Goal: Task Accomplishment & Management: Manage account settings

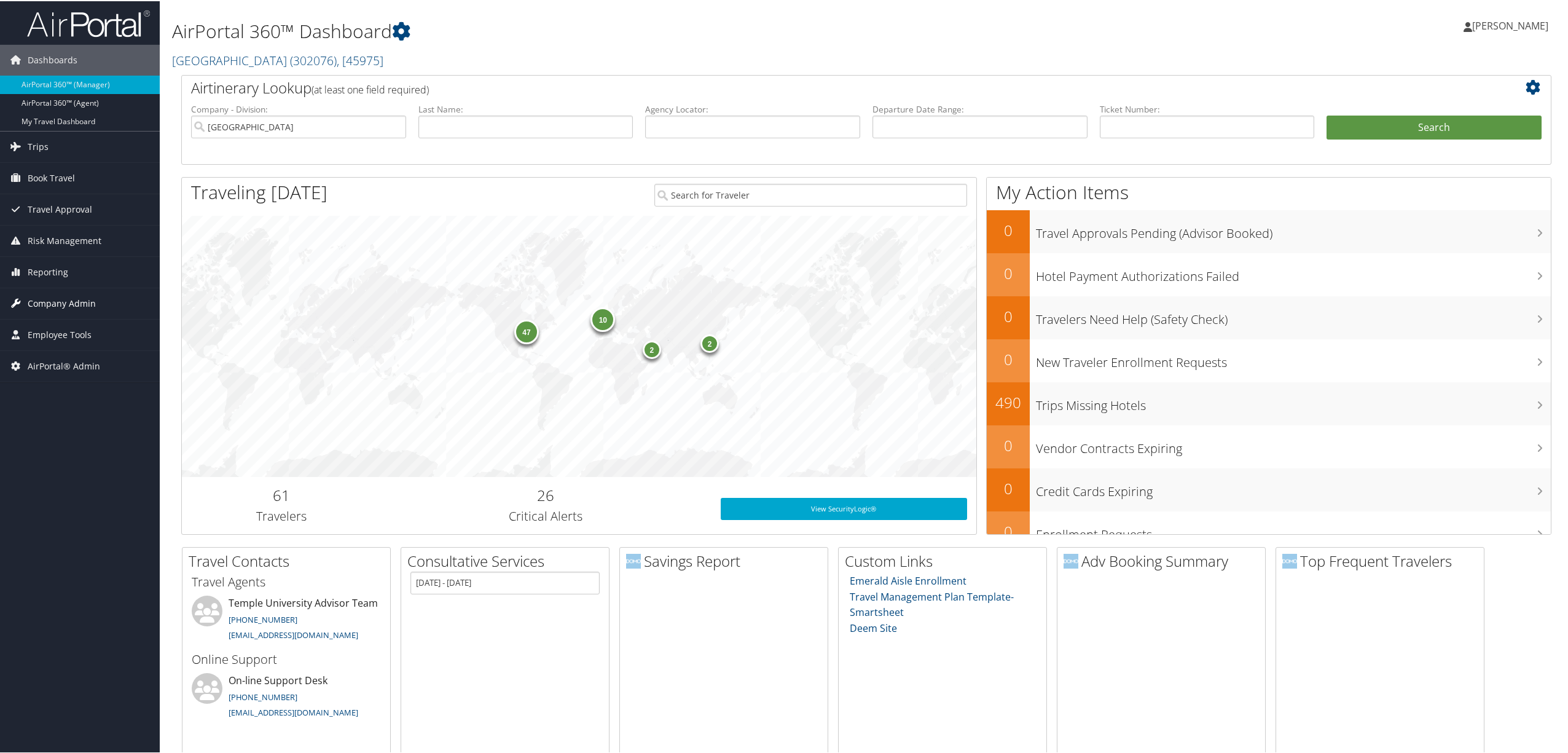
click at [70, 301] on span "Company Admin" at bounding box center [62, 302] width 69 height 30
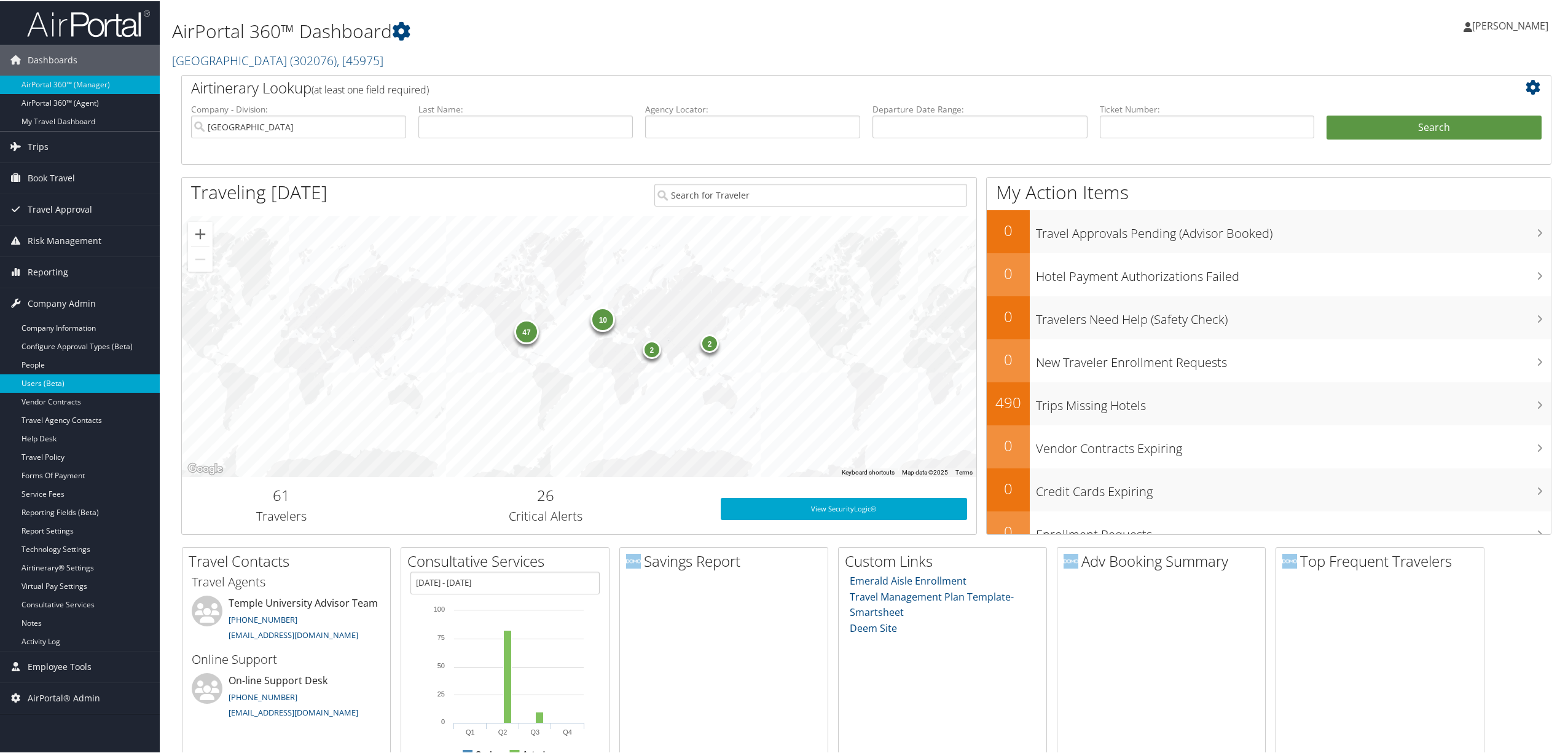
click at [79, 389] on link "Users (Beta)" at bounding box center [80, 382] width 160 height 19
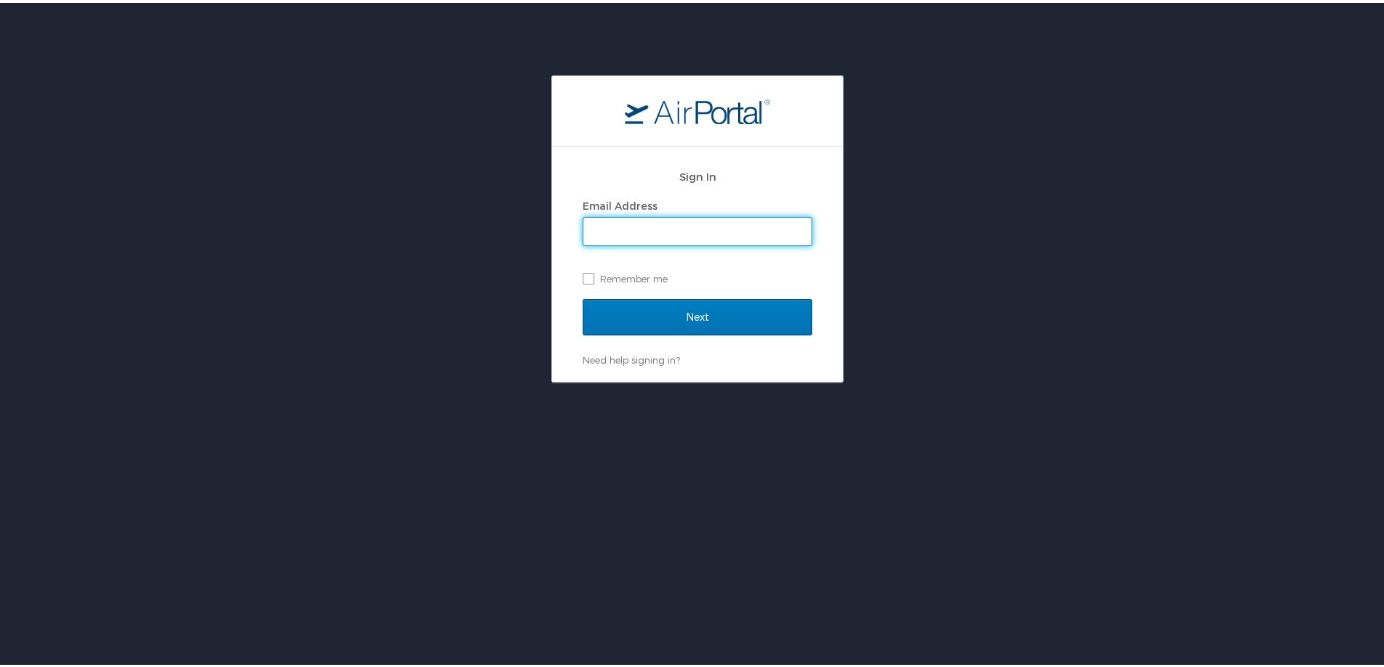
click at [609, 226] on input "Email Address" at bounding box center [697, 229] width 228 height 28
type input "pam.rex@cbtravel.com"
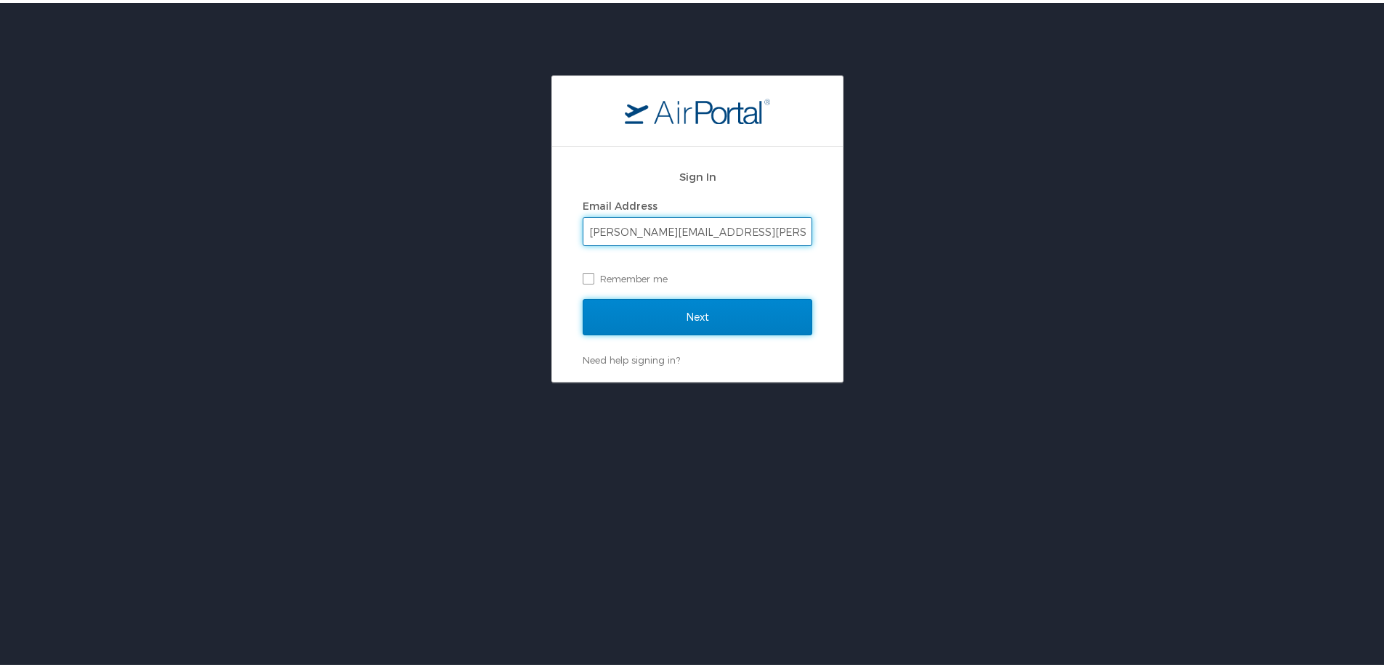
click at [686, 323] on input "Next" at bounding box center [697, 314] width 230 height 36
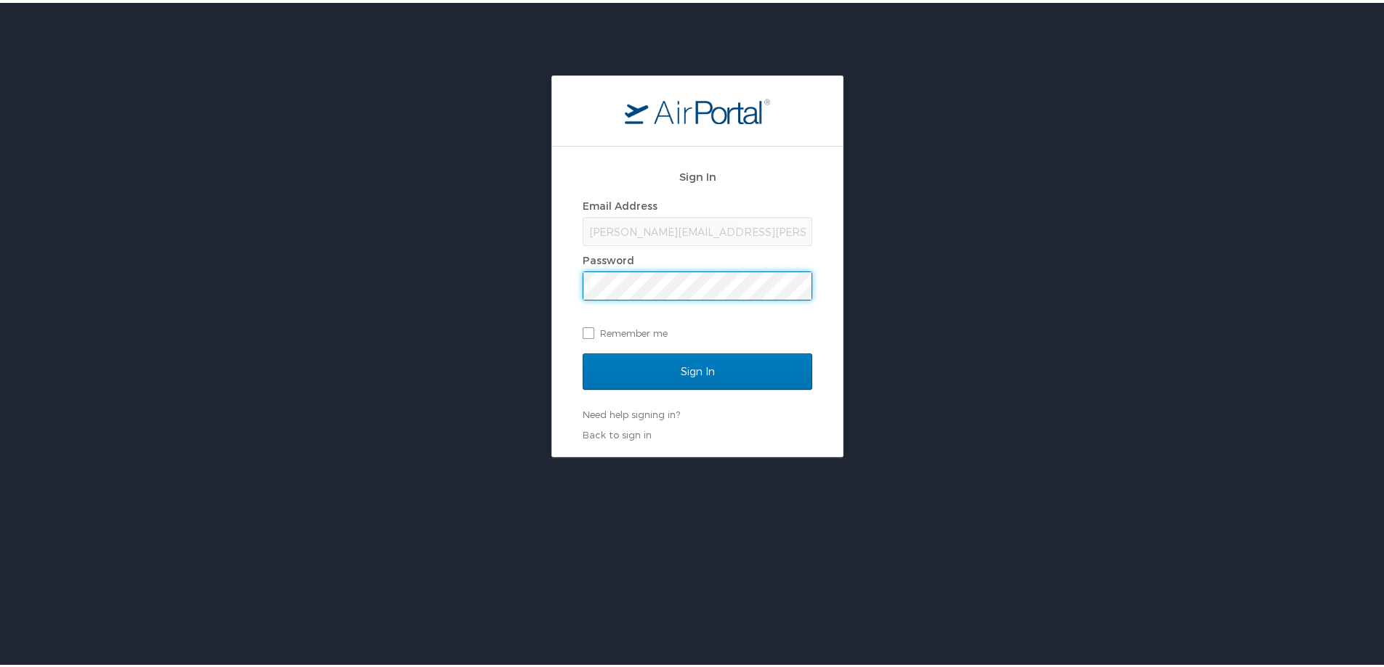
click at [479, 279] on div "Sign In Email Address pam.rex@cbtravel.com Password Remember me Sign In Need he…" at bounding box center [697, 264] width 1394 height 382
click at [582, 351] on input "Sign In" at bounding box center [697, 369] width 230 height 36
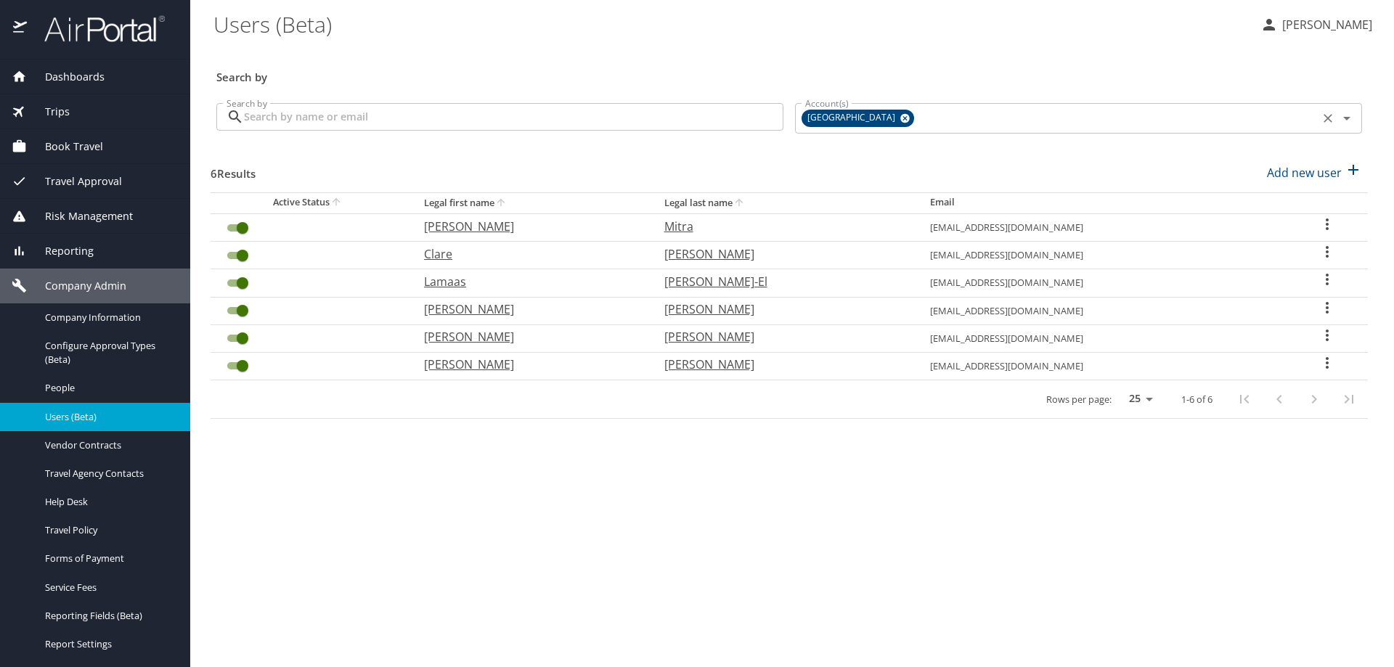
click at [901, 118] on icon at bounding box center [905, 118] width 9 height 9
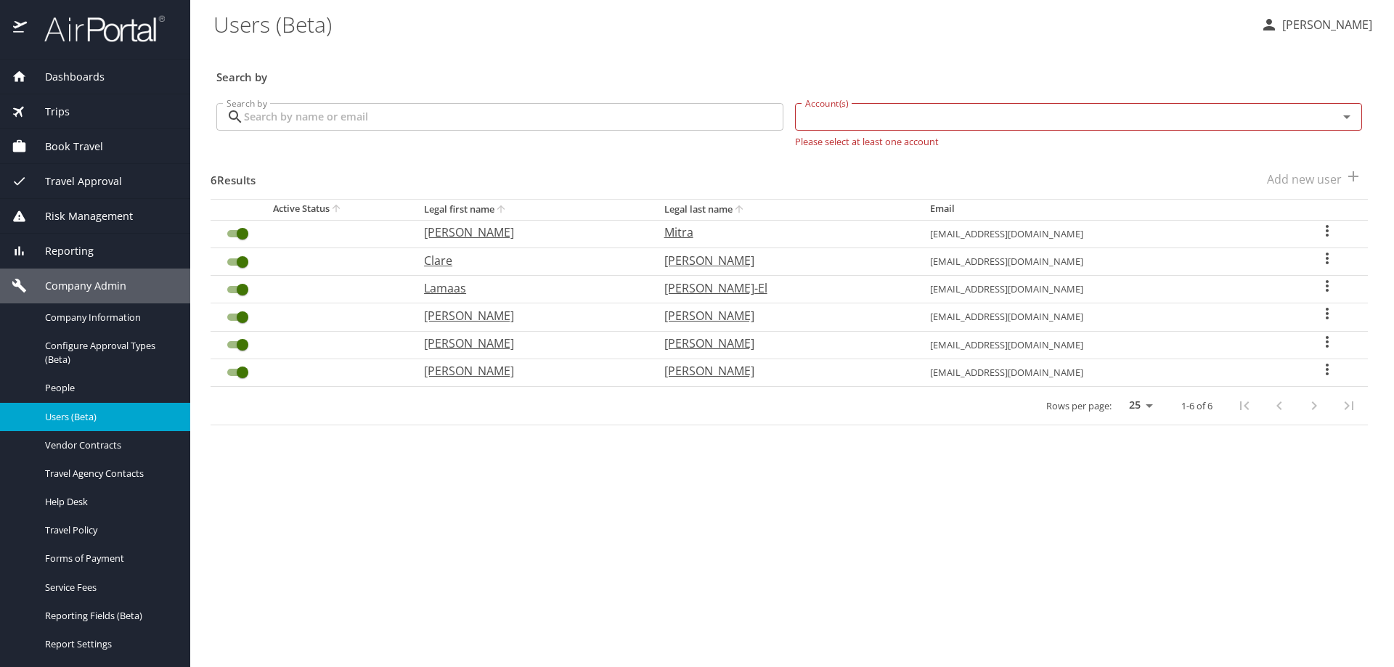
click at [889, 119] on input "Account(s)" at bounding box center [1058, 116] width 516 height 19
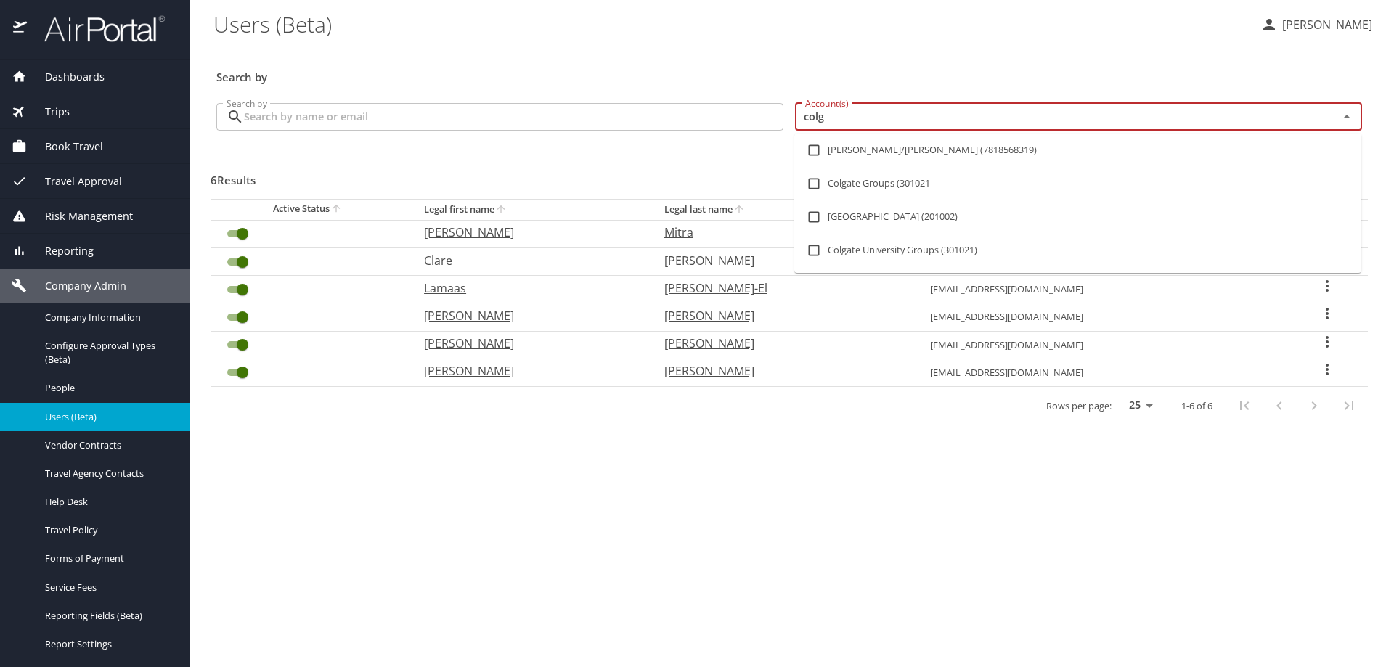
type input "colga"
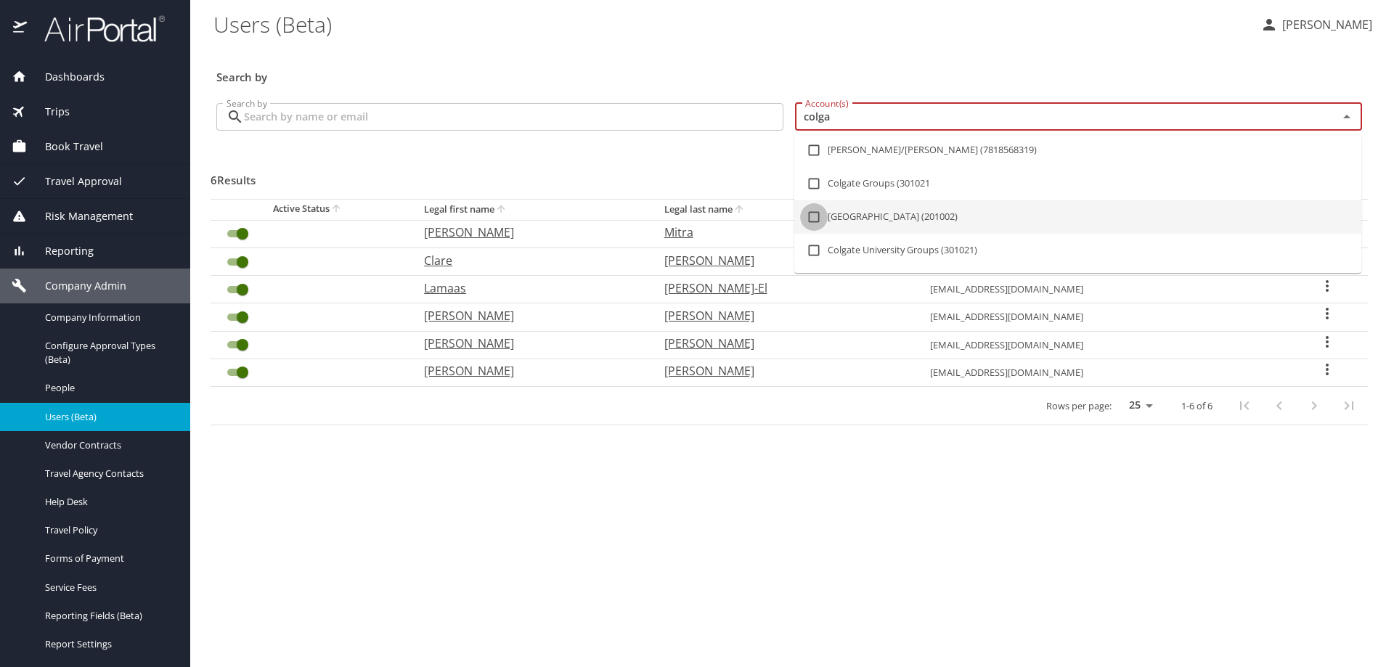
click at [817, 216] on input "checkbox" at bounding box center [814, 217] width 28 height 28
checkbox input "true"
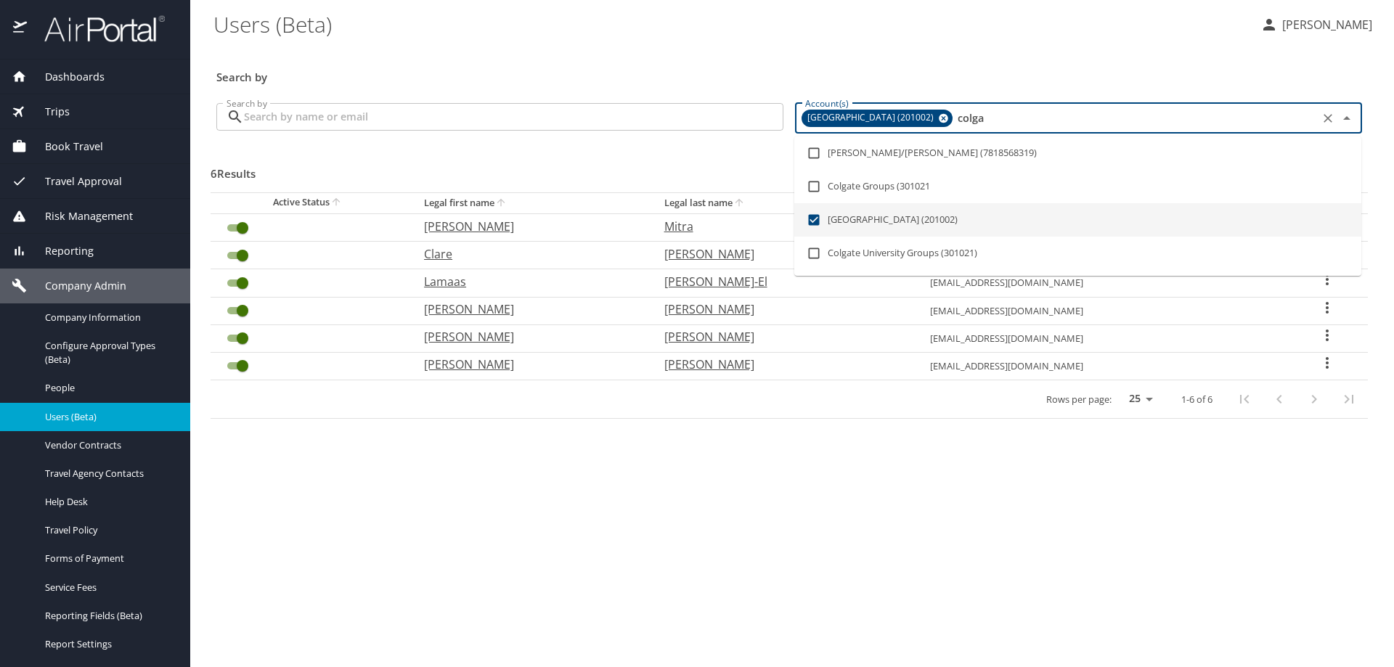
checkbox input "false"
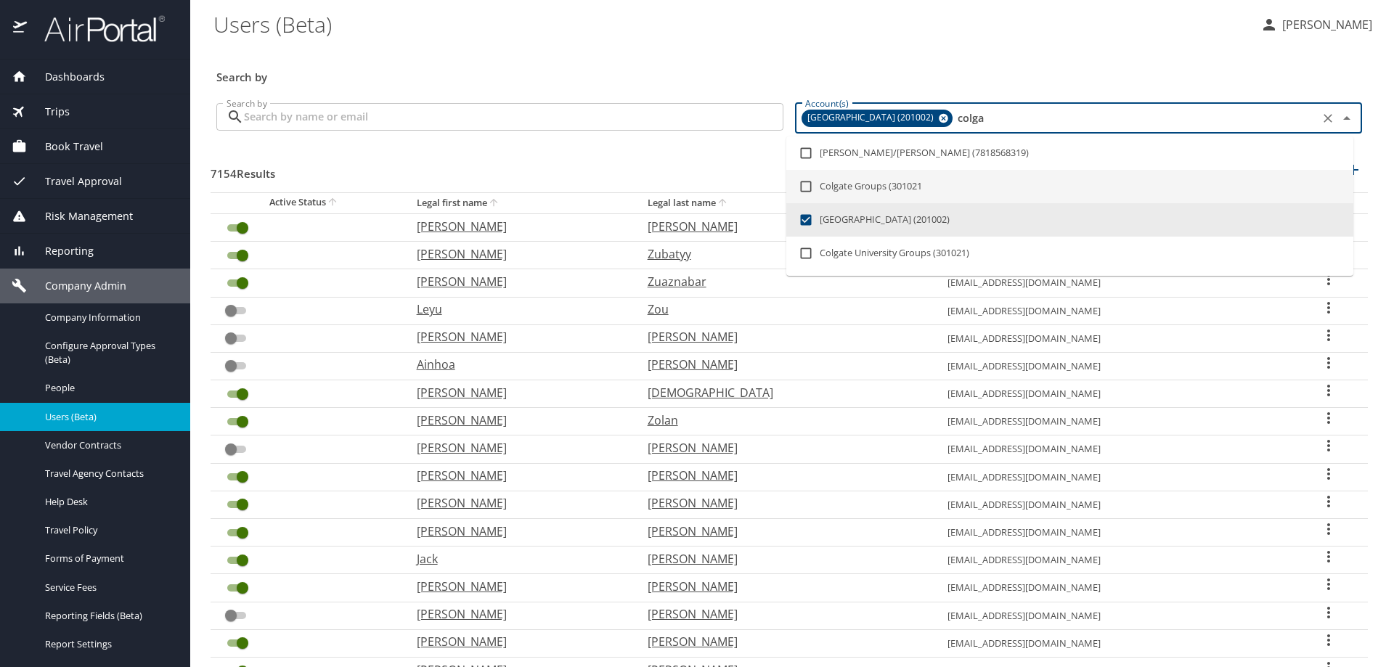
type input "colga"
click at [412, 110] on input "Search by" at bounding box center [514, 117] width 540 height 28
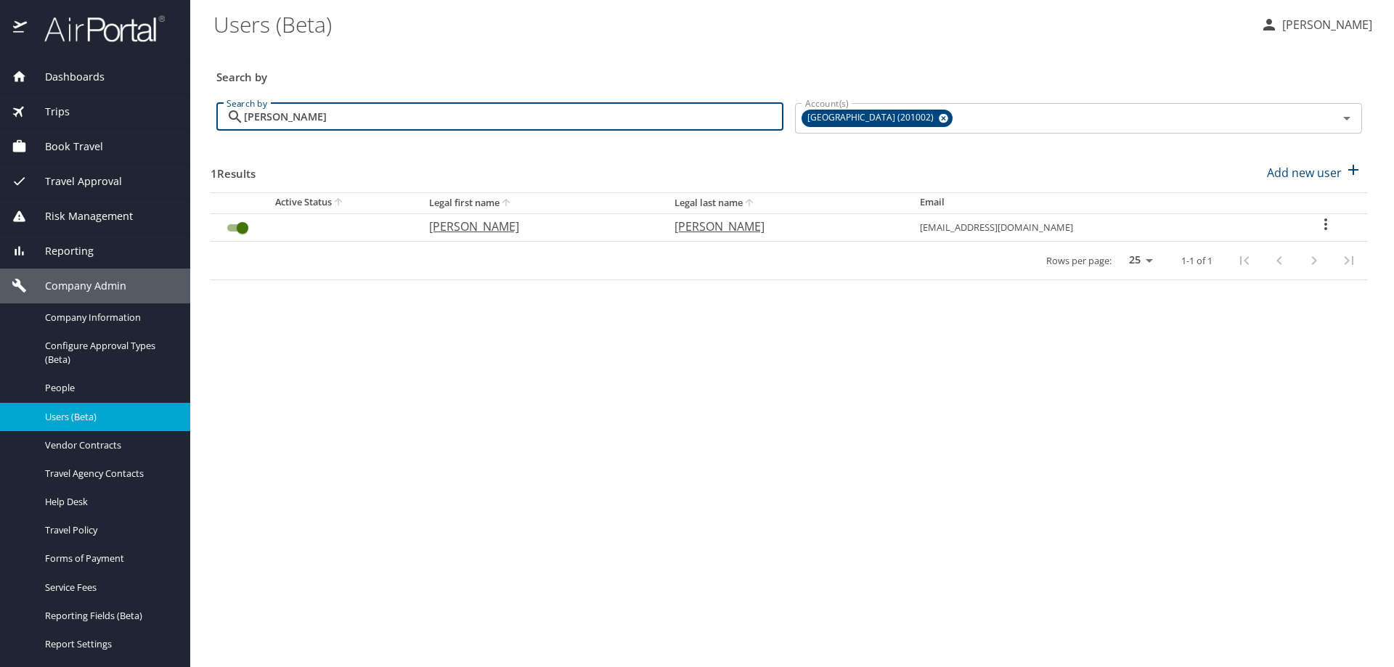
type input "stasiak"
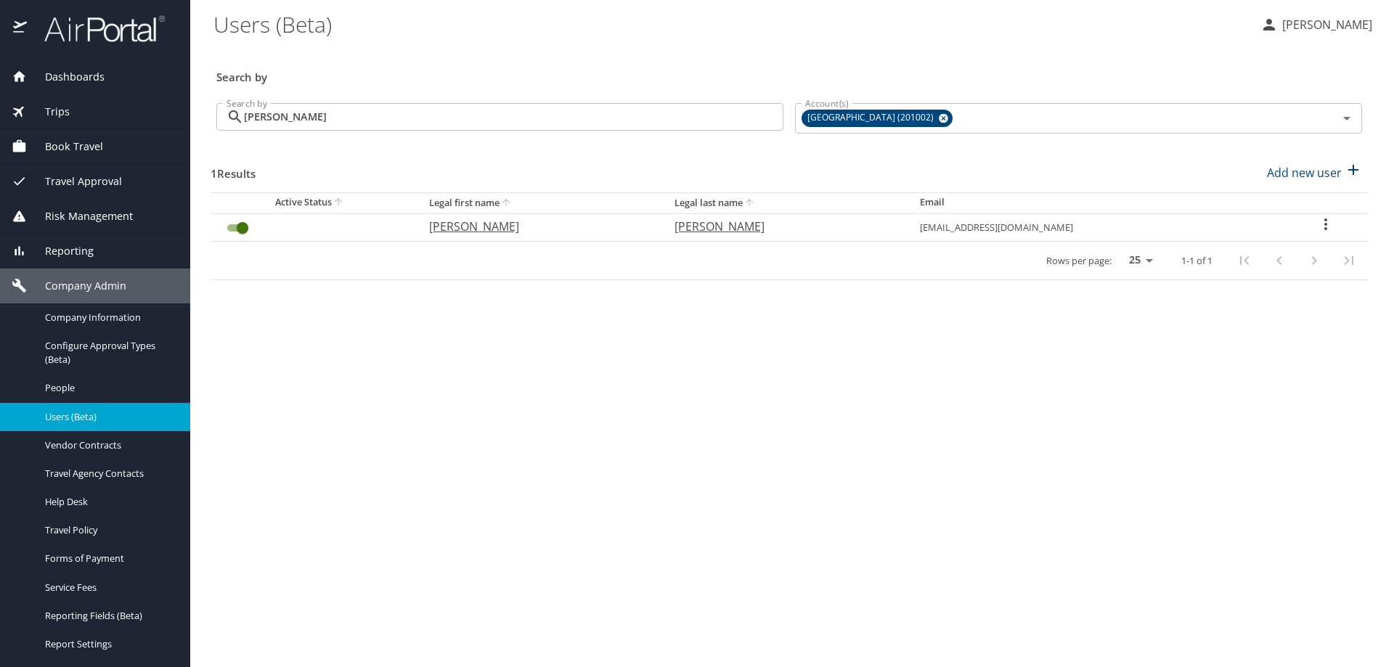
click at [753, 227] on p "Stasiak" at bounding box center [783, 226] width 216 height 17
select select "US"
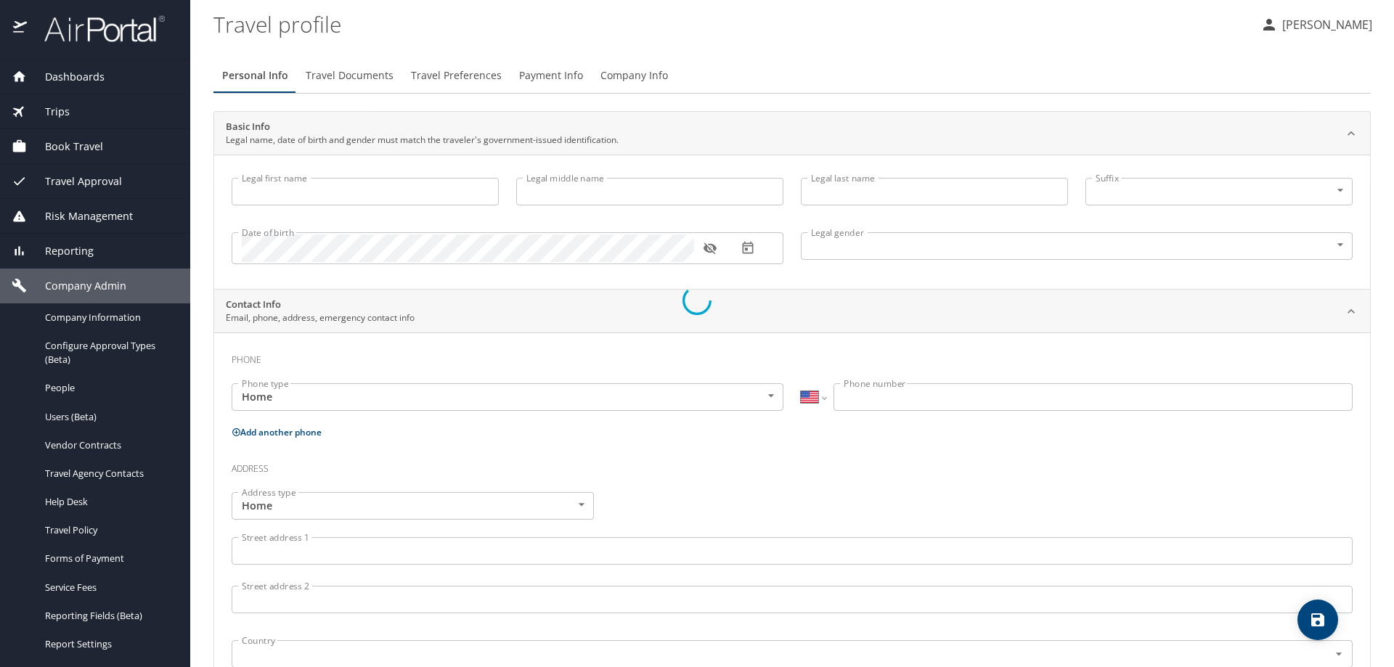
type input "Patrick"
type input "Stasiak"
type input "Male"
select select "US"
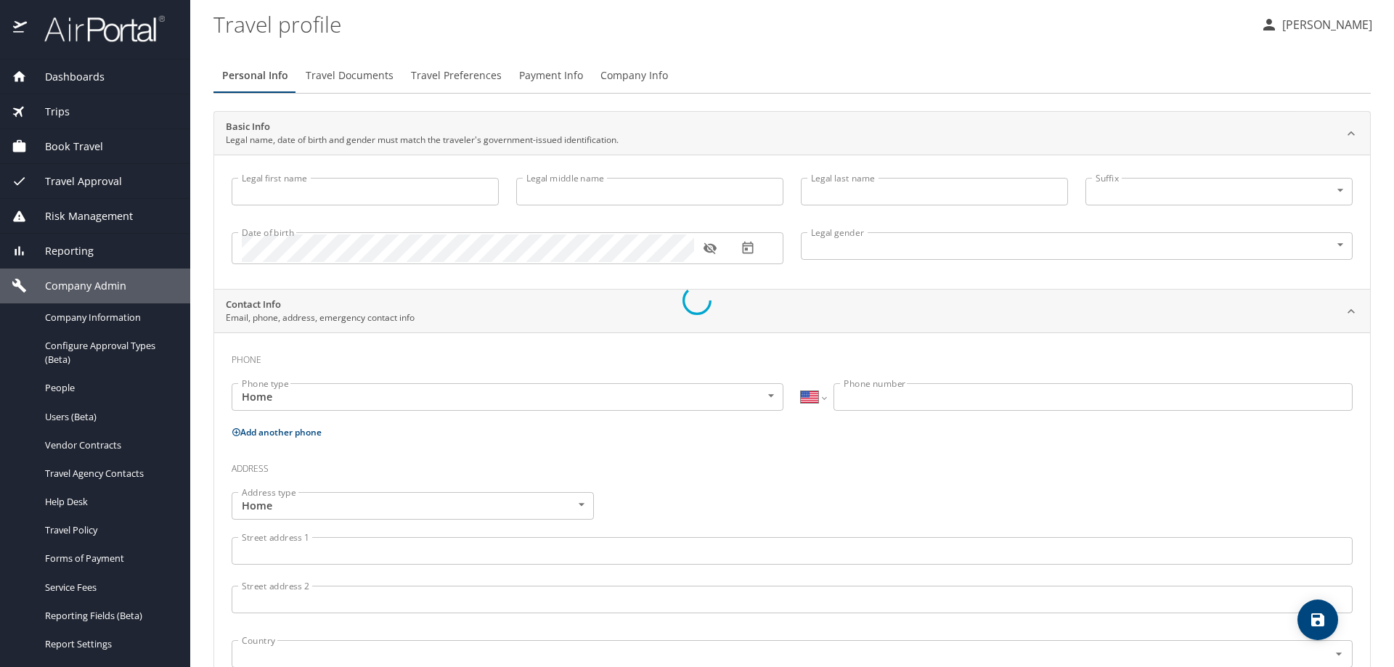
select select "US"
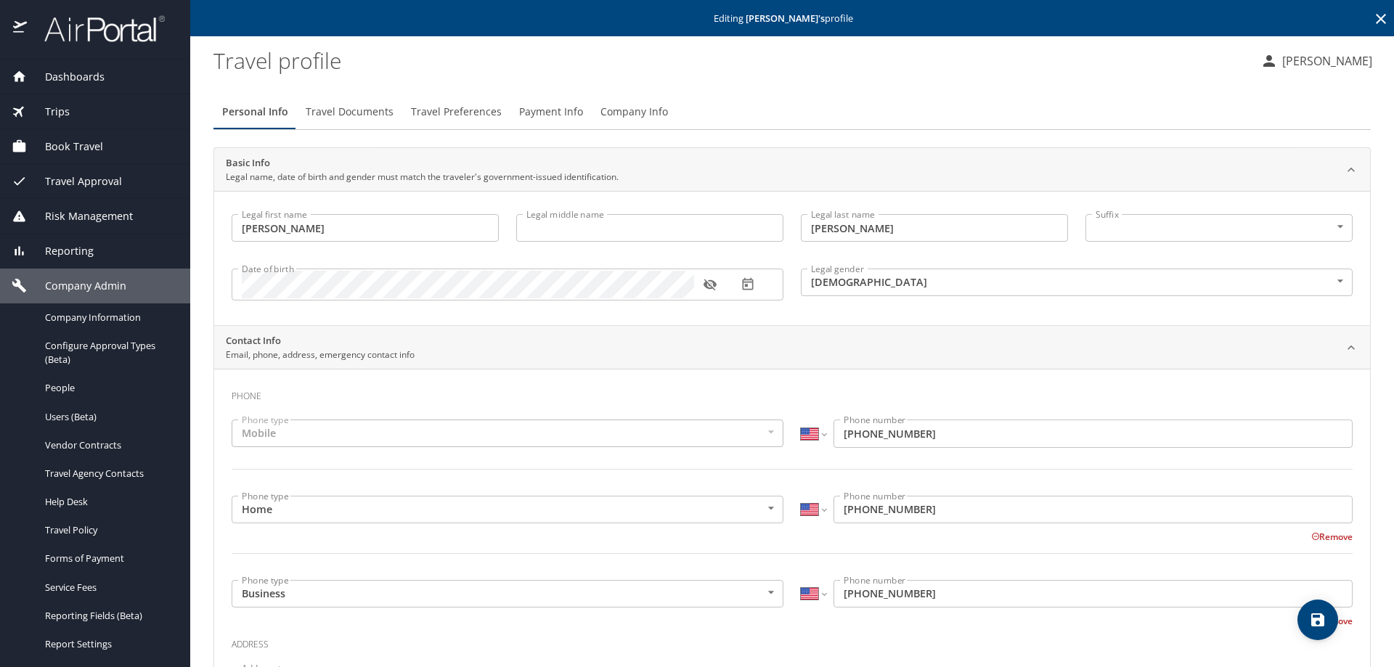
click at [620, 110] on span "Company Info" at bounding box center [635, 112] width 68 height 18
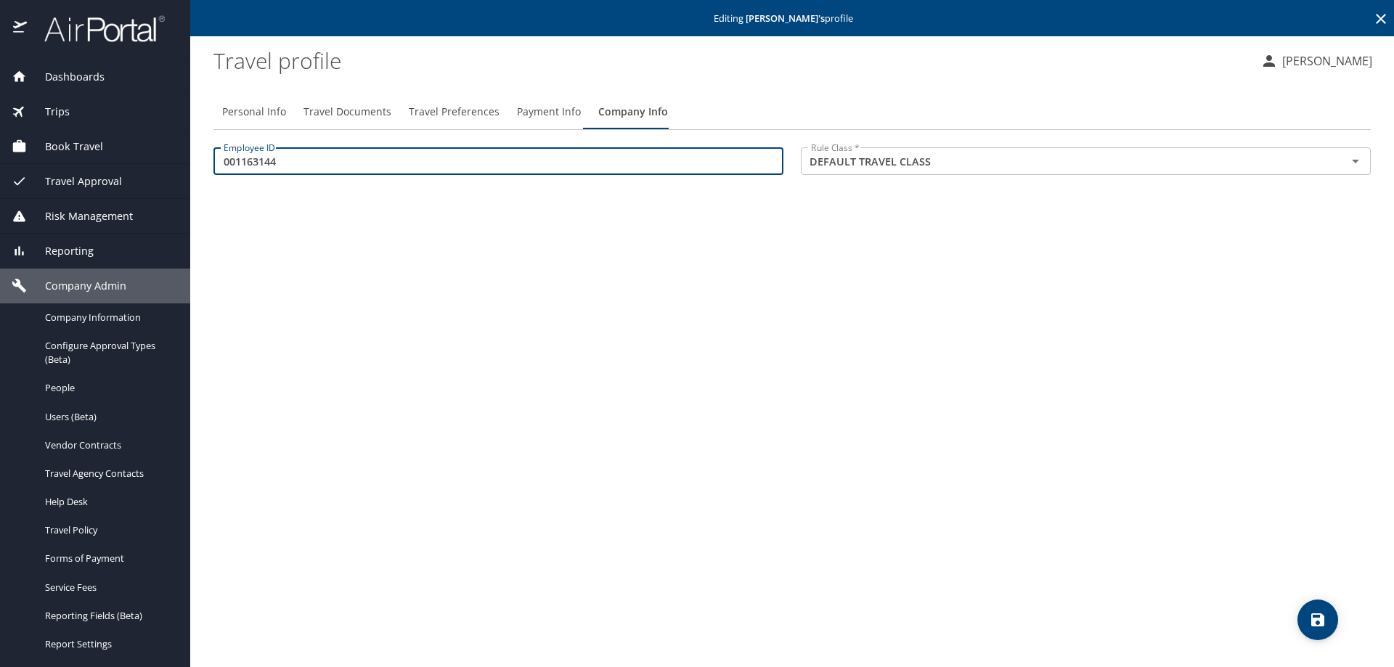
drag, startPoint x: 283, startPoint y: 158, endPoint x: 180, endPoint y: 151, distance: 103.4
click at [180, 151] on div "Dashboards AirPortal 360™ Manager AirPortal 360™ Agent My Travel Dashboard Trip…" at bounding box center [697, 333] width 1394 height 667
